Goal: Task Accomplishment & Management: Manage account settings

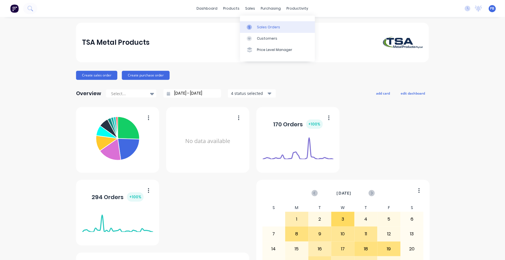
click at [261, 27] on div "Sales Orders" at bounding box center [268, 27] width 23 height 5
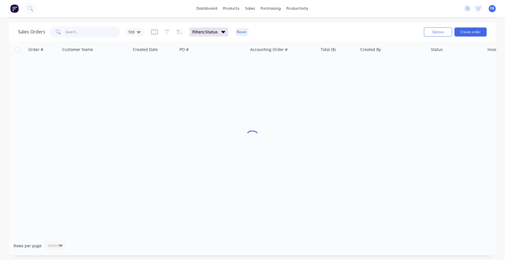
click at [75, 33] on input "text" at bounding box center [93, 31] width 55 height 11
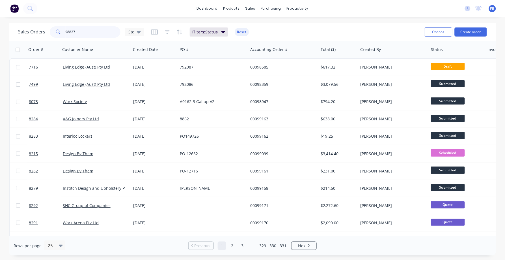
type input "98827"
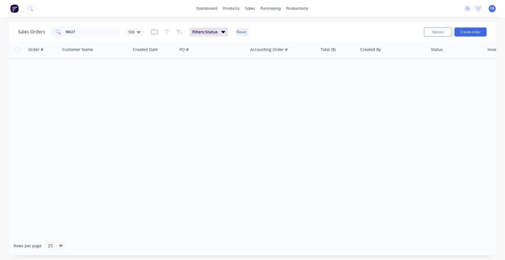
click at [243, 29] on button "Reset" at bounding box center [242, 32] width 14 height 8
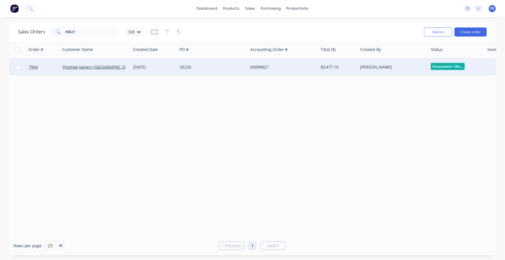
click at [263, 66] on div "00098827" at bounding box center [281, 67] width 63 height 6
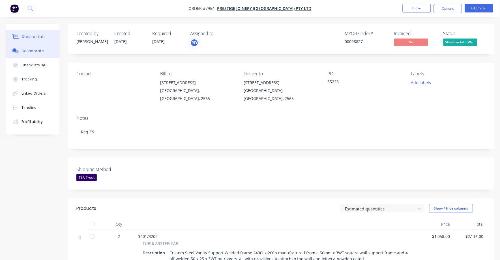
click at [29, 48] on div "Collaborate" at bounding box center [33, 50] width 22 height 5
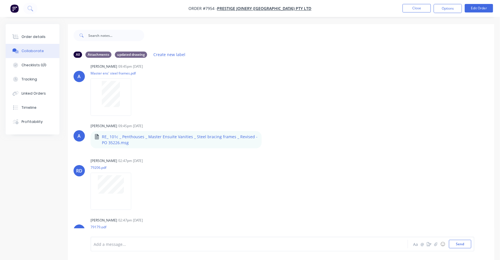
scroll to position [177, 0]
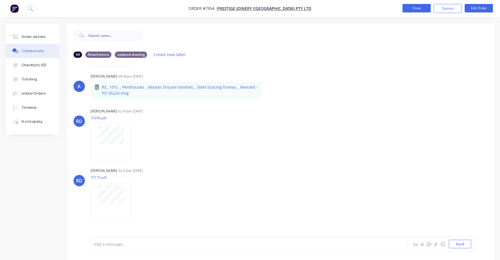
click at [409, 9] on button "Close" at bounding box center [417, 8] width 28 height 8
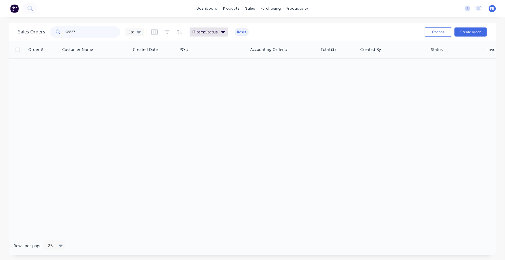
drag, startPoint x: 103, startPoint y: 34, endPoint x: 47, endPoint y: 25, distance: 56.4
click at [47, 25] on div "Sales Orders 98827 Std Filters: Status Reset" at bounding box center [219, 32] width 402 height 14
type input "99131"
click at [243, 29] on button "Reset" at bounding box center [242, 32] width 14 height 8
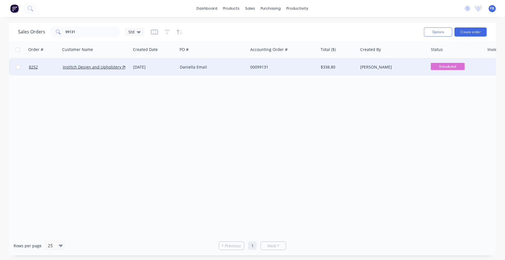
click at [201, 66] on div "Daniella Email" at bounding box center [211, 67] width 63 height 6
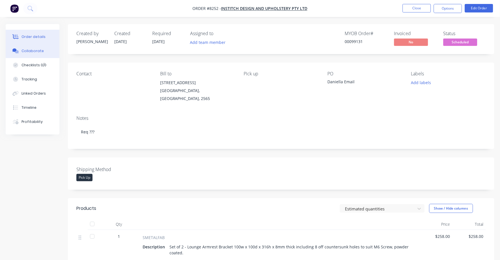
click at [26, 49] on div "Collaborate" at bounding box center [33, 50] width 22 height 5
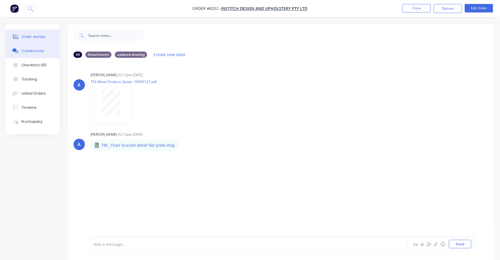
click at [32, 37] on div "Order details" at bounding box center [34, 36] width 24 height 5
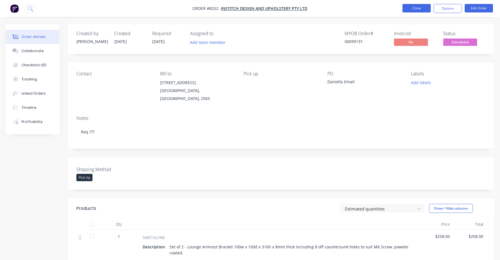
click at [417, 8] on button "Close" at bounding box center [417, 8] width 28 height 8
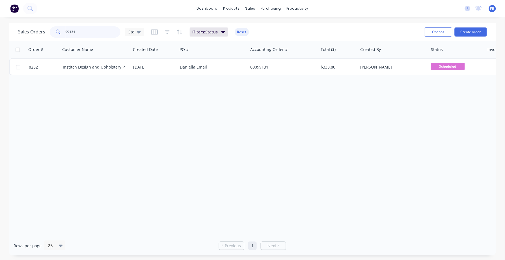
drag, startPoint x: 85, startPoint y: 33, endPoint x: 46, endPoint y: 26, distance: 40.2
click at [46, 26] on div "Sales Orders 99131 Std" at bounding box center [81, 31] width 126 height 11
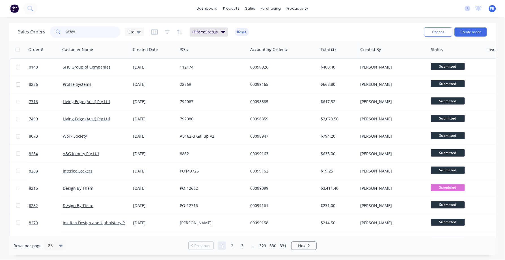
type input "98785"
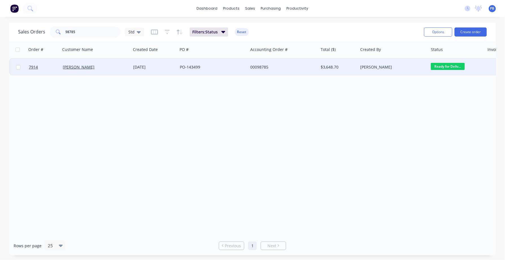
click at [261, 65] on div "00098785" at bounding box center [281, 67] width 63 height 6
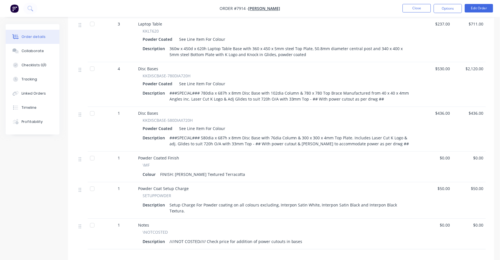
scroll to position [177, 0]
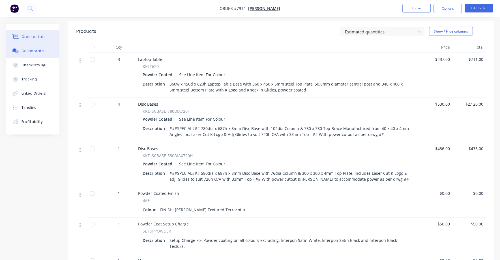
click at [33, 50] on div "Collaborate" at bounding box center [33, 50] width 22 height 5
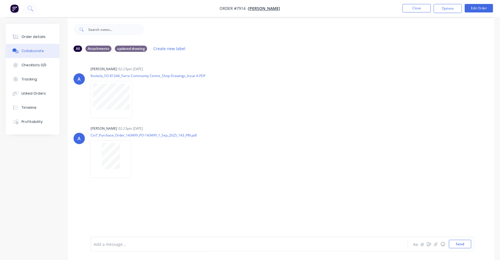
scroll to position [9, 0]
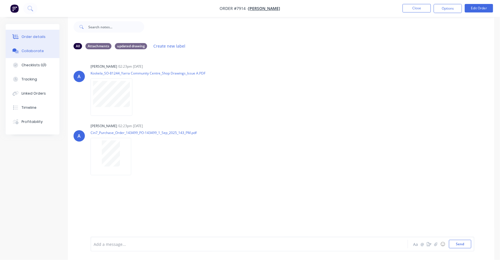
click at [41, 37] on div "Order details" at bounding box center [34, 36] width 24 height 5
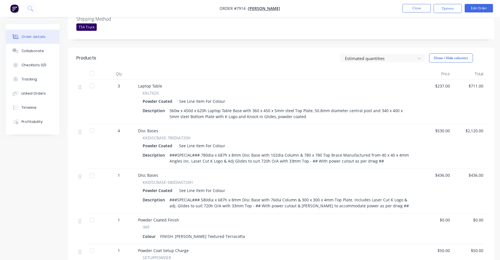
scroll to position [186, 0]
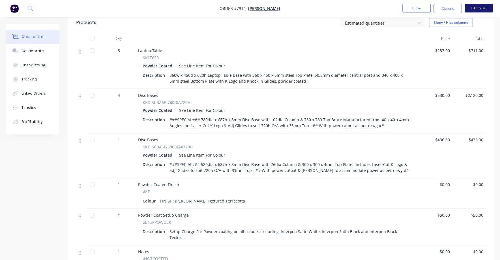
click at [483, 9] on button "Edit Order" at bounding box center [479, 8] width 28 height 8
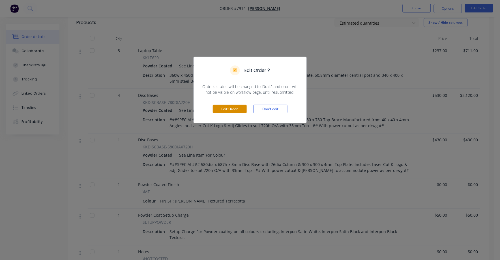
click at [227, 108] on button "Edit Order" at bounding box center [230, 109] width 34 height 8
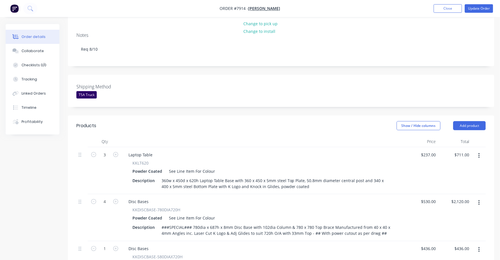
scroll to position [106, 0]
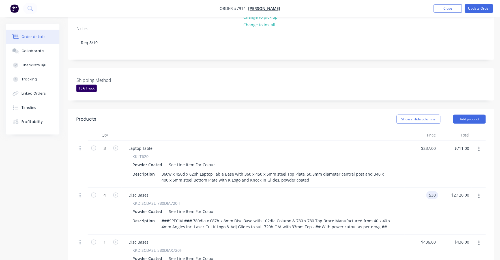
drag, startPoint x: 424, startPoint y: 187, endPoint x: 437, endPoint y: 186, distance: 13.3
click at [425, 188] on div "530 530" at bounding box center [422, 211] width 34 height 47
click at [440, 188] on div "$2,120.00 $2,120.00" at bounding box center [455, 211] width 34 height 47
click at [438, 188] on div "$2,120.00 $2,120.00" at bounding box center [455, 211] width 34 height 47
click at [368, 92] on div "Shipping Method TSA Truck" at bounding box center [281, 84] width 426 height 32
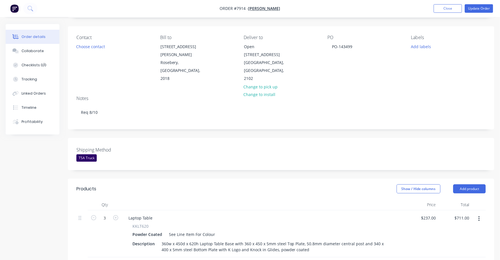
scroll to position [141, 0]
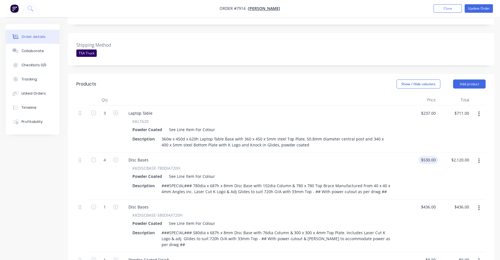
type input "530"
drag, startPoint x: 434, startPoint y: 148, endPoint x: 432, endPoint y: 151, distance: 3.2
click at [432, 156] on input "530" at bounding box center [430, 160] width 18 height 8
click at [437, 156] on input "530" at bounding box center [434, 160] width 10 height 8
type input "$565.00"
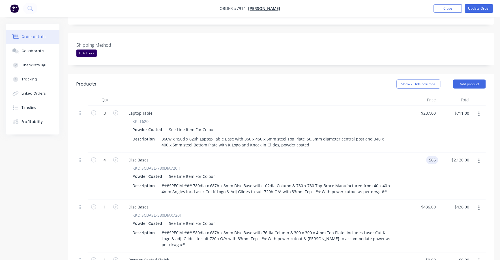
type input "$2,260.00"
click at [424, 205] on div "436 436" at bounding box center [422, 225] width 34 height 53
click at [436, 203] on input "436" at bounding box center [434, 207] width 10 height 8
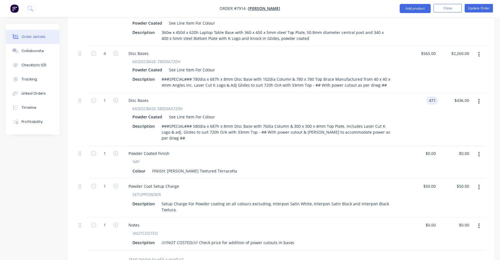
scroll to position [283, 0]
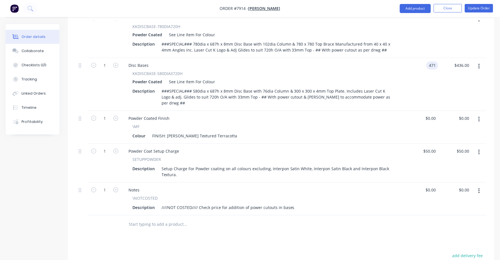
type input "$471.00"
click at [478, 186] on button "button" at bounding box center [479, 191] width 13 height 10
click at [453, 234] on button "Delete" at bounding box center [459, 239] width 54 height 11
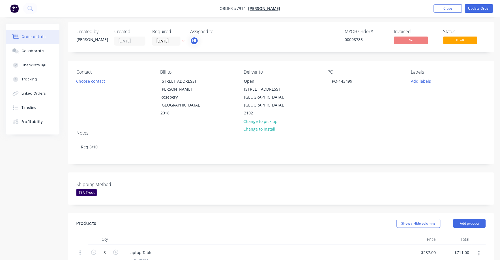
scroll to position [0, 0]
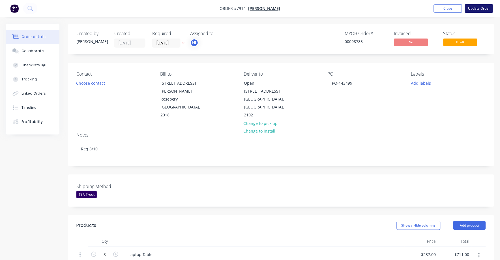
click at [482, 5] on button "Update Order" at bounding box center [479, 8] width 28 height 8
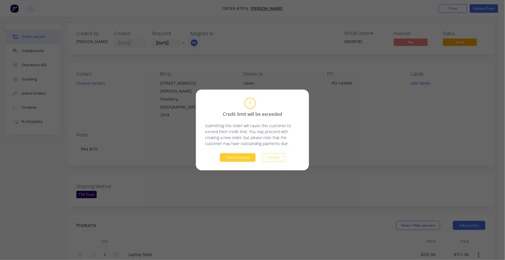
click at [237, 155] on button "Submit anyway" at bounding box center [238, 157] width 36 height 8
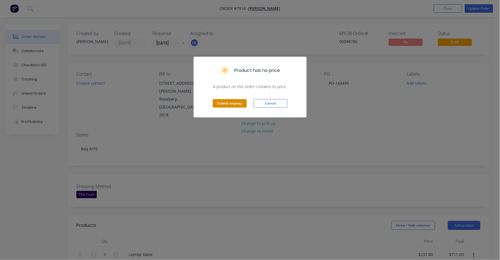
click at [233, 103] on button "Submit anyway" at bounding box center [230, 103] width 34 height 8
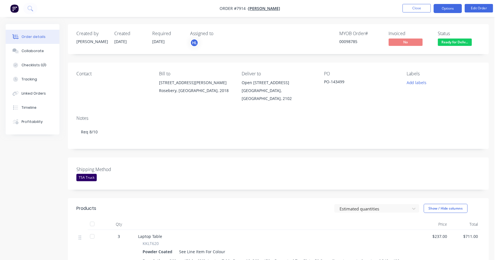
click at [449, 8] on button "Options" at bounding box center [448, 8] width 28 height 9
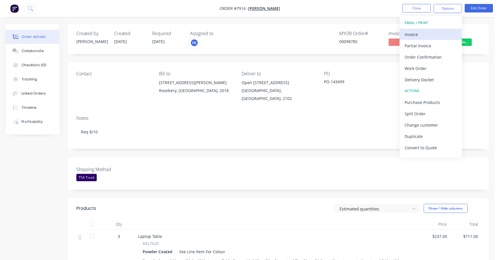
click at [418, 34] on div "Invoice" at bounding box center [431, 34] width 52 height 8
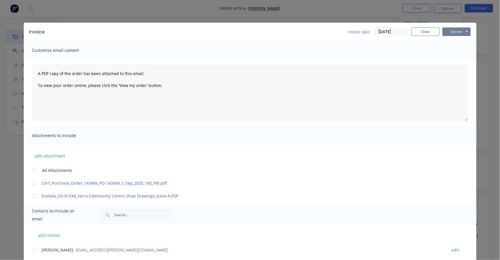
click at [458, 31] on button "Options" at bounding box center [457, 31] width 28 height 8
drag, startPoint x: 401, startPoint y: 55, endPoint x: 401, endPoint y: 37, distance: 18.4
click at [401, 55] on div "Customise email content" at bounding box center [250, 50] width 453 height 18
click at [398, 31] on input "[DATE]" at bounding box center [391, 32] width 33 height 8
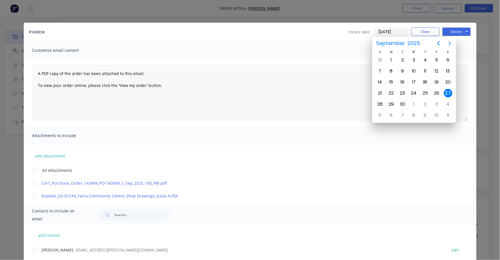
click at [450, 43] on icon "Next page" at bounding box center [450, 43] width 3 height 5
click at [417, 57] on div "1" at bounding box center [414, 60] width 8 height 8
type input "[DATE]"
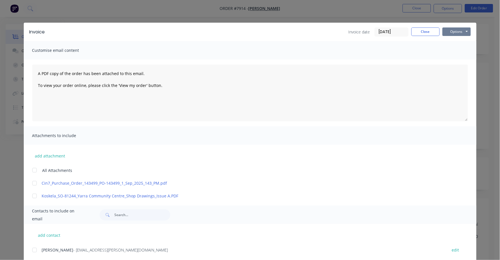
click at [453, 29] on button "Options" at bounding box center [457, 31] width 28 height 8
click at [451, 50] on button "Print" at bounding box center [461, 50] width 36 height 9
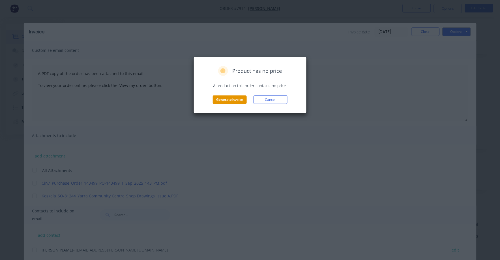
click at [227, 100] on button "Generate invoice" at bounding box center [230, 99] width 34 height 8
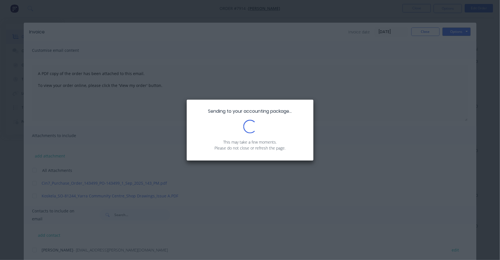
scroll to position [177, 0]
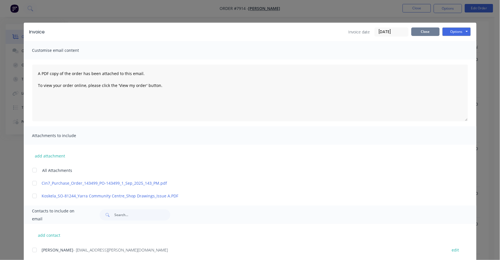
click at [427, 30] on button "Close" at bounding box center [425, 31] width 28 height 8
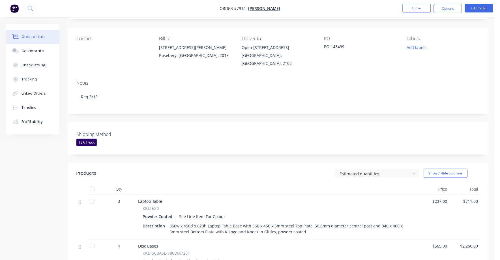
scroll to position [0, 0]
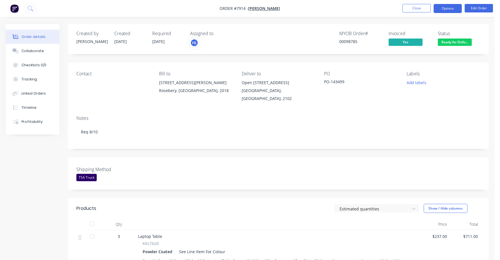
click at [448, 9] on button "Options" at bounding box center [448, 8] width 28 height 9
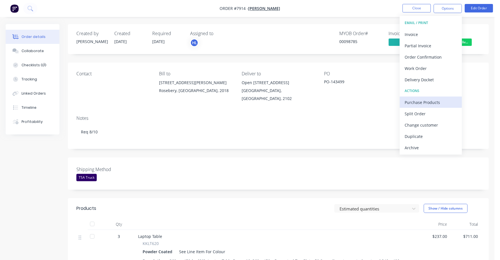
click at [460, 96] on button "Purchase Products" at bounding box center [431, 101] width 62 height 11
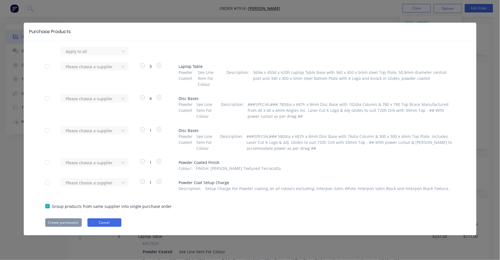
click at [98, 218] on button "Cancel" at bounding box center [104, 222] width 34 height 8
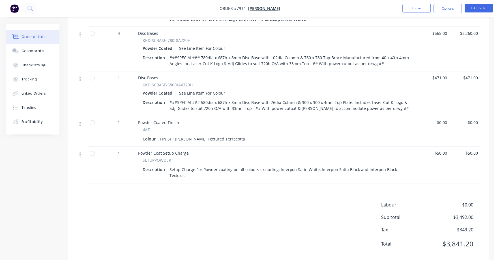
scroll to position [248, 0]
click at [478, 8] on button "Edit Order" at bounding box center [479, 8] width 28 height 8
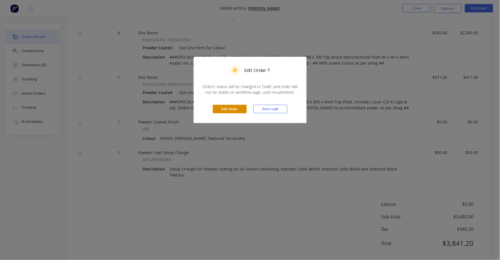
click at [231, 107] on button "Edit Order" at bounding box center [230, 109] width 34 height 8
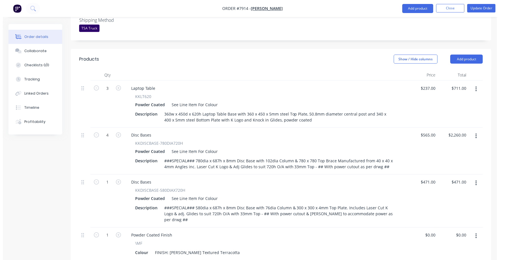
scroll to position [283, 0]
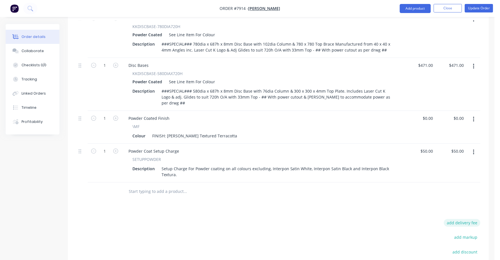
click at [478, 219] on button "add delivery fee" at bounding box center [462, 223] width 37 height 8
type input "75"
click input "submit" at bounding box center [0, 0] width 0 height 0
click at [479, 7] on button "Update Order" at bounding box center [479, 8] width 28 height 8
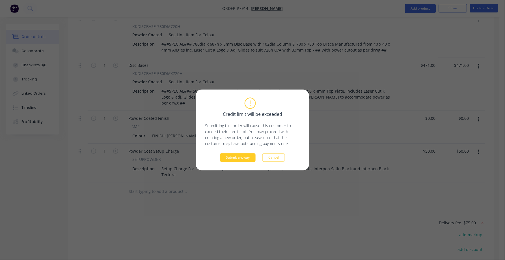
click at [243, 160] on button "Submit anyway" at bounding box center [238, 157] width 36 height 8
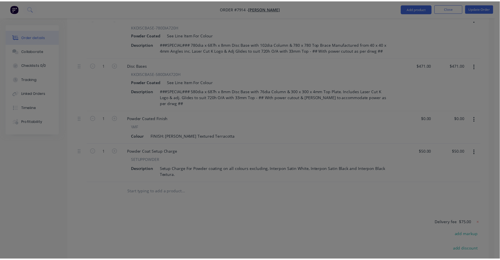
scroll to position [275, 0]
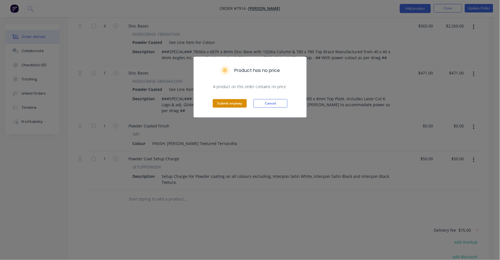
click at [228, 102] on button "Submit anyway" at bounding box center [230, 103] width 34 height 8
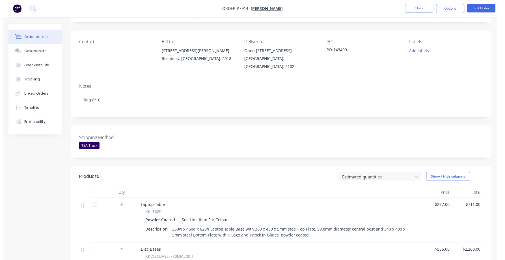
scroll to position [0, 0]
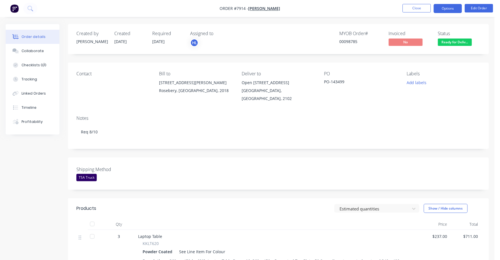
click at [443, 8] on button "Options" at bounding box center [448, 8] width 28 height 9
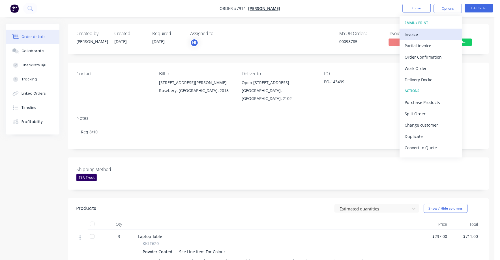
click at [416, 33] on div "Invoice" at bounding box center [431, 34] width 52 height 8
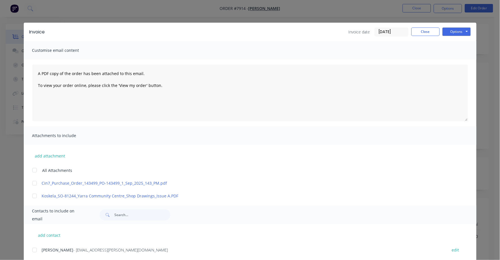
click at [389, 33] on input "[DATE]" at bounding box center [391, 32] width 33 height 8
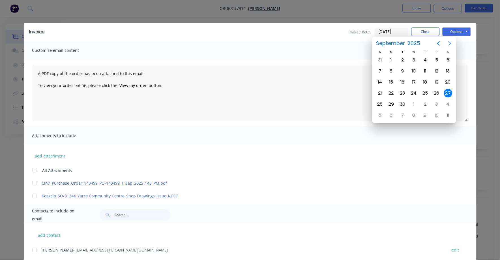
click at [447, 43] on icon "Next page" at bounding box center [450, 43] width 7 height 7
click at [412, 59] on div "1" at bounding box center [414, 60] width 8 height 8
type input "[DATE]"
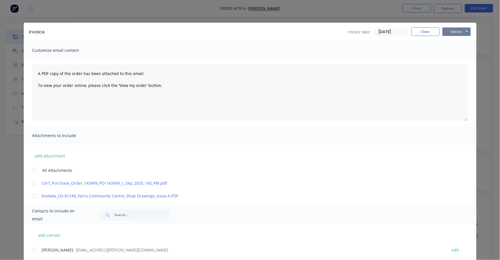
click at [453, 32] on button "Options" at bounding box center [457, 31] width 28 height 8
click at [452, 50] on button "Print" at bounding box center [461, 50] width 36 height 9
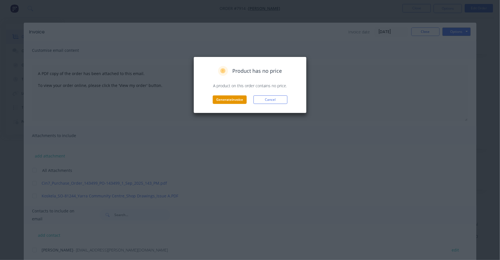
click at [238, 96] on button "Generate invoice" at bounding box center [230, 99] width 34 height 8
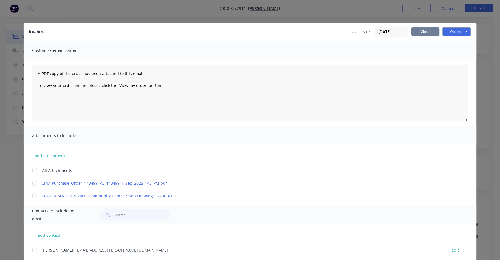
click at [415, 33] on button "Close" at bounding box center [425, 31] width 28 height 8
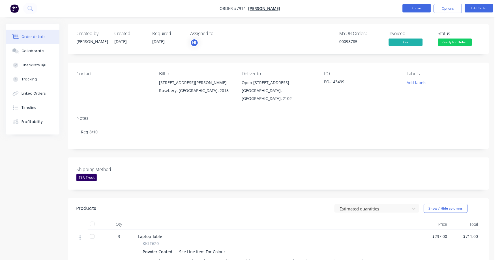
click at [414, 5] on button "Close" at bounding box center [417, 8] width 28 height 8
